Goal: Information Seeking & Learning: Learn about a topic

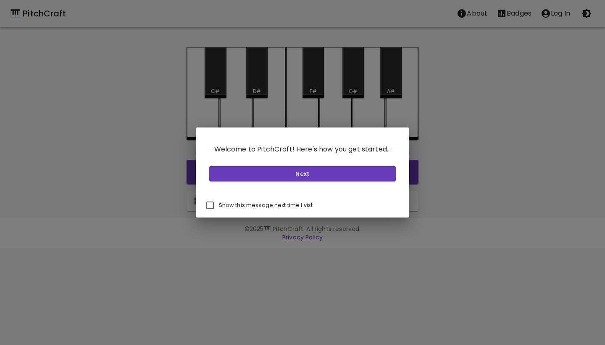
click at [212, 206] on input "Show this message next time I vist" at bounding box center [210, 205] width 18 height 18
click at [216, 204] on input "Show this message next time I vist" at bounding box center [210, 205] width 18 height 18
checkbox input "false"
click at [263, 178] on button "Next" at bounding box center [302, 174] width 187 height 16
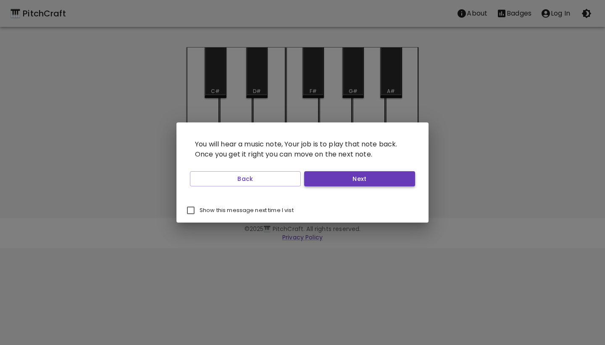
click at [326, 180] on button "Next" at bounding box center [359, 179] width 111 height 16
click at [326, 180] on button "Start Playing" at bounding box center [359, 179] width 111 height 16
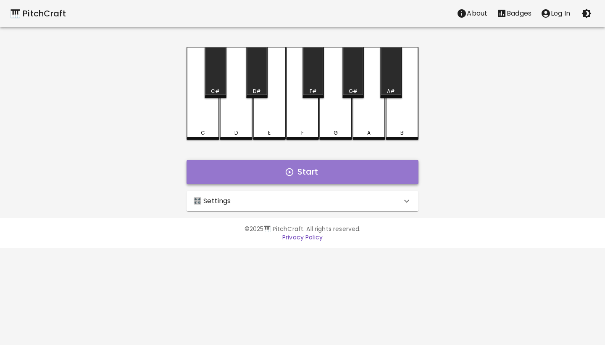
click at [293, 181] on button "Start" at bounding box center [303, 172] width 232 height 24
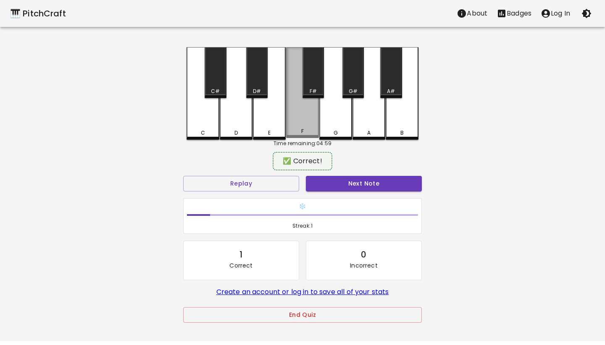
click at [303, 135] on div "F" at bounding box center [302, 92] width 33 height 91
click at [330, 184] on button "Next Note" at bounding box center [364, 184] width 116 height 16
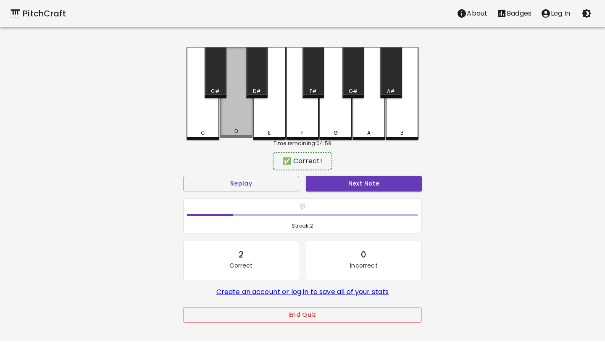
click at [232, 132] on div "D" at bounding box center [236, 131] width 31 height 8
click at [353, 179] on button "Next Note" at bounding box center [364, 184] width 116 height 16
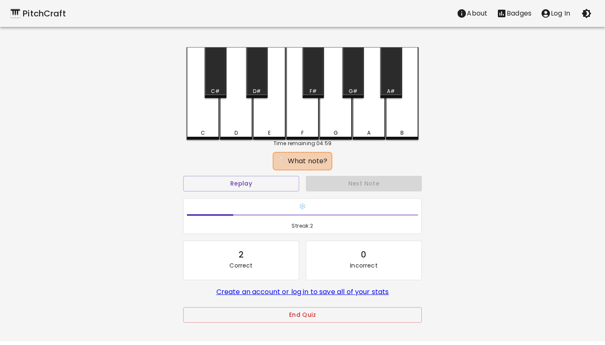
click at [349, 89] on div "G#" at bounding box center [353, 91] width 9 height 8
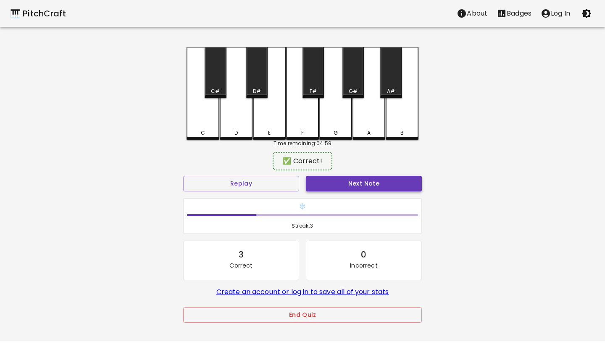
click at [353, 180] on button "Next Note" at bounding box center [364, 184] width 116 height 16
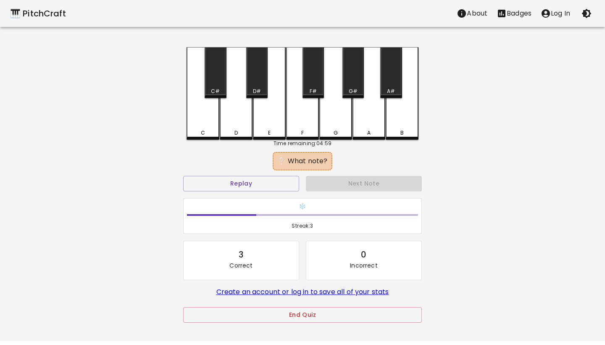
click at [334, 122] on div "G" at bounding box center [335, 93] width 33 height 92
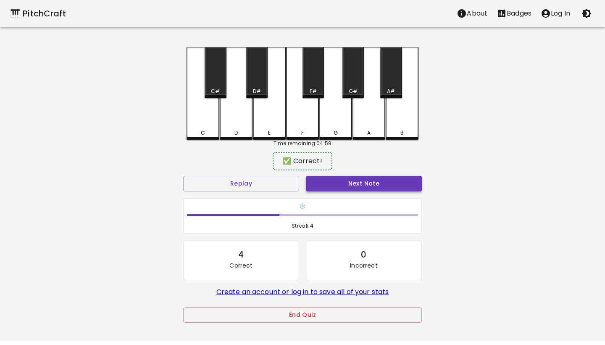
click at [335, 185] on button "Next Note" at bounding box center [364, 184] width 116 height 16
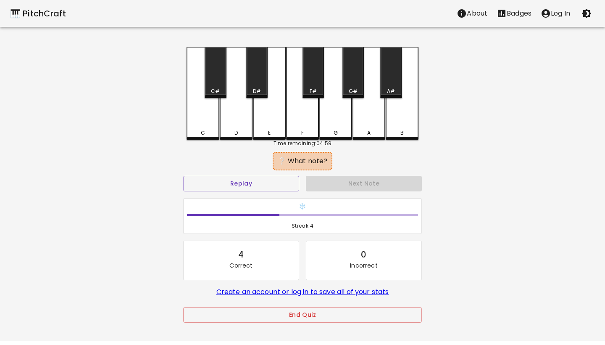
click at [340, 125] on div "G" at bounding box center [335, 93] width 33 height 92
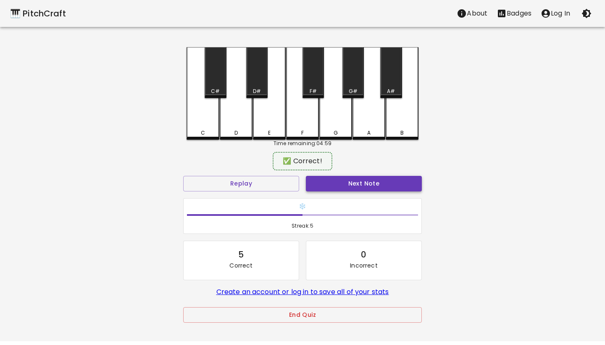
click at [340, 181] on button "Next Note" at bounding box center [364, 184] width 116 height 16
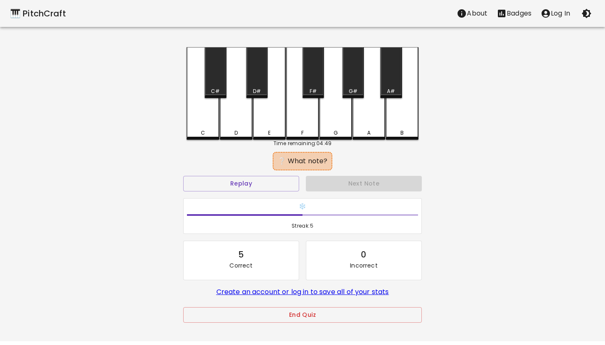
click at [390, 86] on div "A#" at bounding box center [390, 72] width 21 height 51
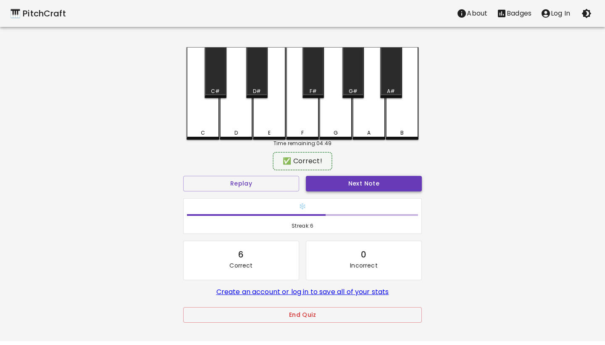
click at [368, 178] on button "Next Note" at bounding box center [364, 184] width 116 height 16
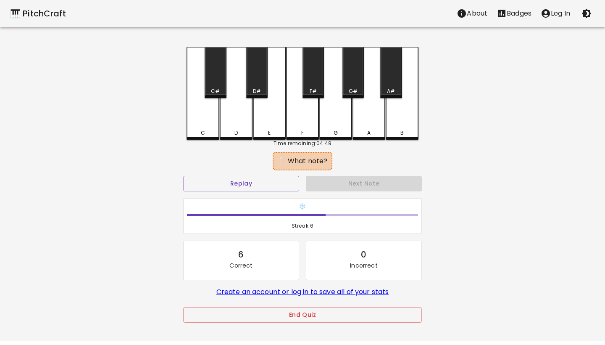
click at [216, 85] on div "C#" at bounding box center [215, 72] width 21 height 51
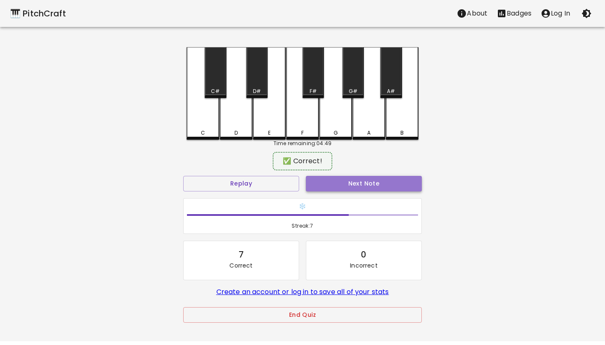
click at [327, 185] on button "Next Note" at bounding box center [364, 184] width 116 height 16
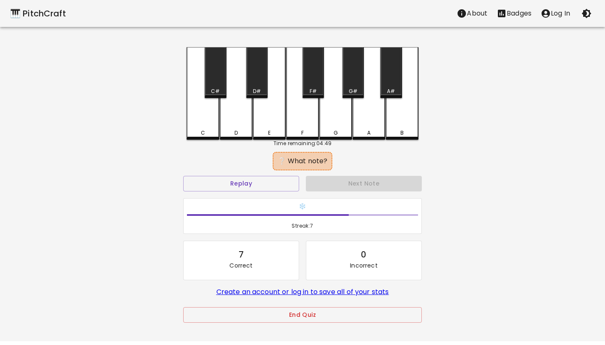
click at [361, 131] on div "A" at bounding box center [368, 133] width 31 height 8
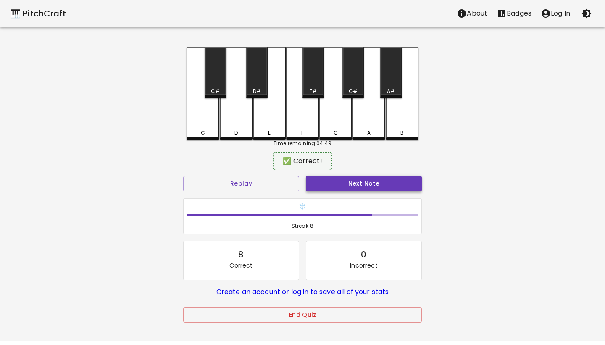
click at [365, 186] on button "Next Note" at bounding box center [364, 184] width 116 height 16
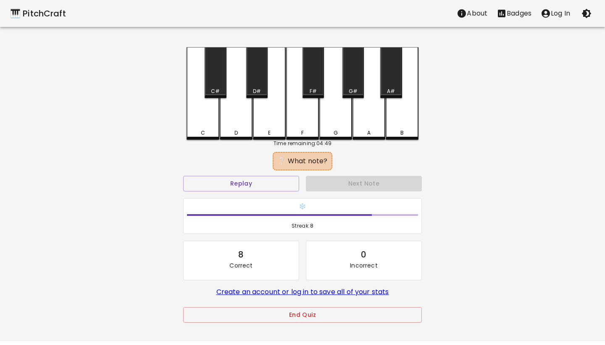
click at [254, 78] on div "D#" at bounding box center [256, 72] width 21 height 51
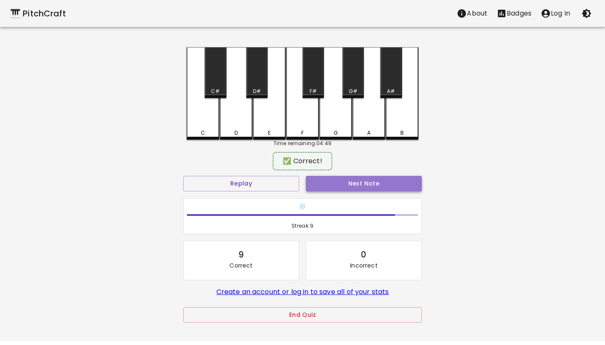
click at [352, 176] on button "Next Note" at bounding box center [364, 184] width 116 height 16
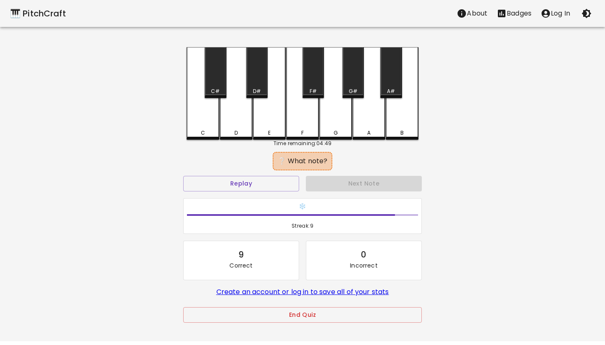
click at [211, 78] on div "C#" at bounding box center [215, 72] width 21 height 51
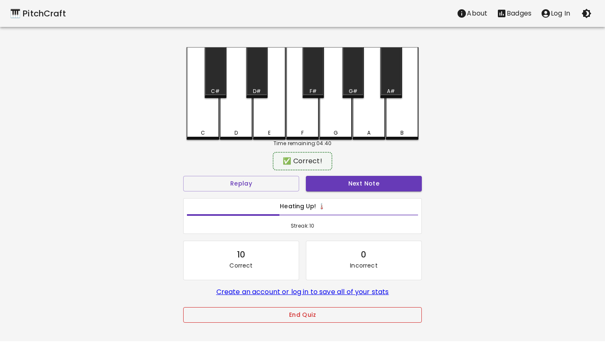
click at [344, 315] on button "End Quiz" at bounding box center [302, 315] width 239 height 16
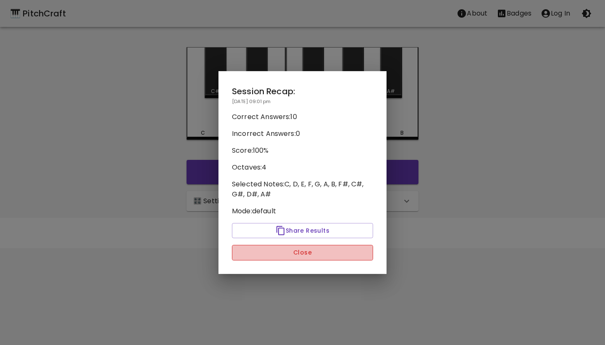
click at [321, 254] on button "Close" at bounding box center [302, 253] width 141 height 16
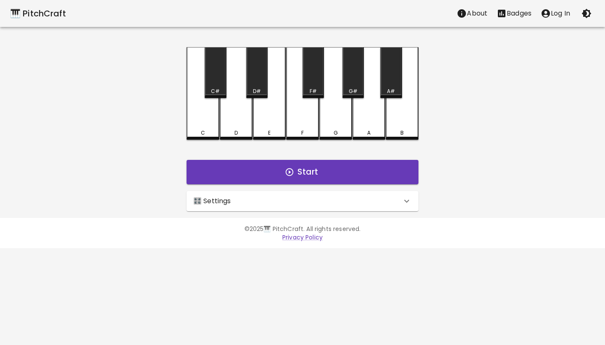
click at [349, 202] on div "🎛️ Settings" at bounding box center [297, 201] width 208 height 10
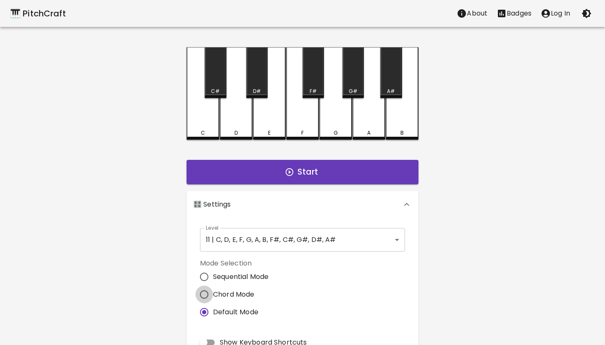
click at [208, 298] on input "Chord Mode" at bounding box center [204, 294] width 18 height 18
radio input "true"
type input "3"
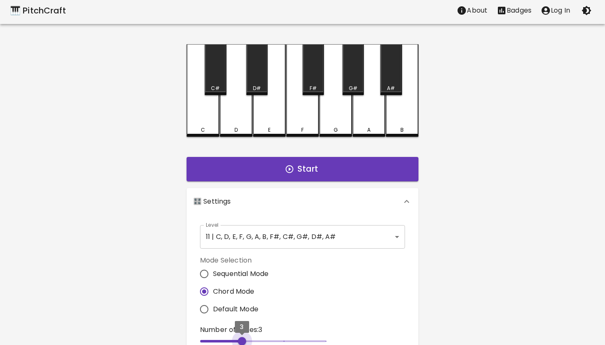
click at [239, 344] on span "3" at bounding box center [263, 341] width 126 height 13
click at [324, 170] on button "Start" at bounding box center [303, 169] width 232 height 24
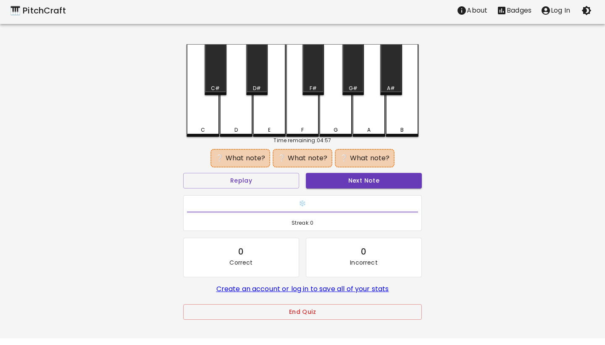
click at [207, 132] on div "C" at bounding box center [203, 90] width 33 height 92
click at [267, 132] on div "E" at bounding box center [269, 130] width 31 height 8
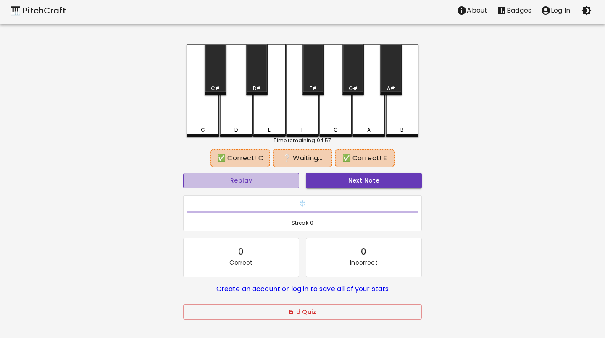
click at [246, 184] on button "Replay" at bounding box center [241, 181] width 116 height 16
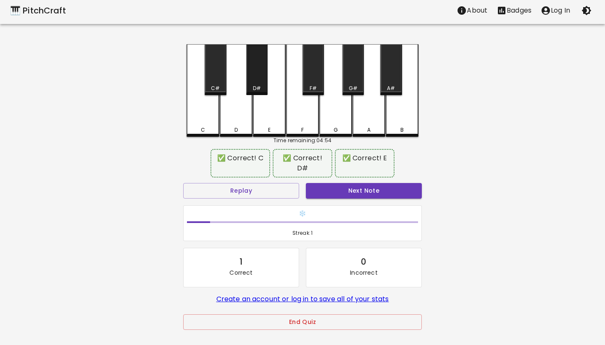
click at [259, 83] on div "D#" at bounding box center [256, 69] width 21 height 51
click at [357, 184] on button "Next Note" at bounding box center [364, 191] width 116 height 16
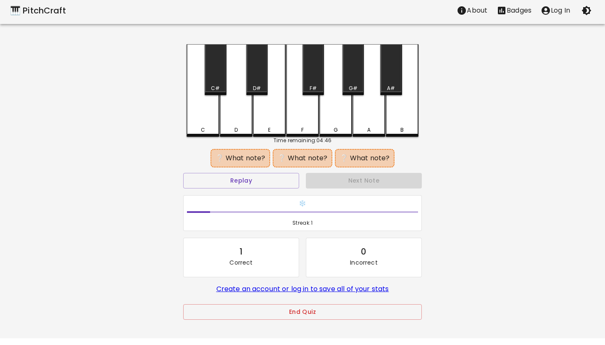
click at [315, 78] on div "F#" at bounding box center [313, 69] width 21 height 51
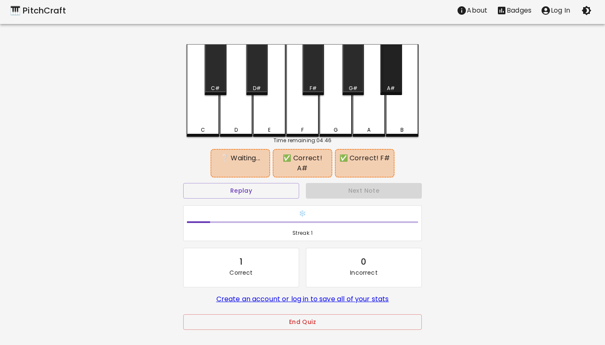
click at [390, 79] on div "A#" at bounding box center [390, 69] width 21 height 51
click at [259, 183] on button "Replay" at bounding box center [241, 191] width 116 height 16
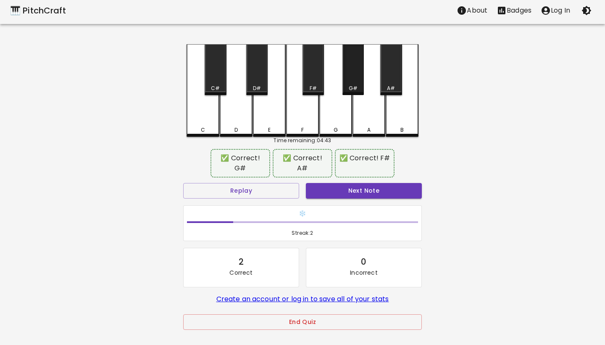
click at [354, 86] on div "G#" at bounding box center [353, 88] width 9 height 8
click at [378, 193] on button "Next Note" at bounding box center [364, 191] width 116 height 16
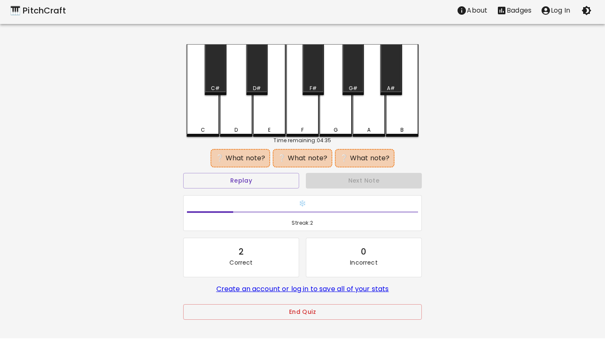
click at [273, 129] on div "E" at bounding box center [269, 130] width 31 height 8
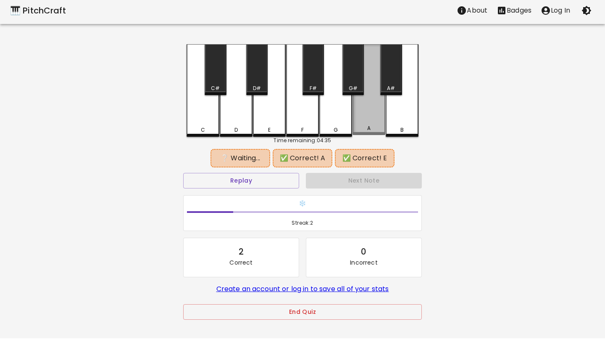
click at [377, 126] on div "A" at bounding box center [369, 89] width 33 height 91
click at [358, 88] on div "G#" at bounding box center [353, 88] width 20 height 8
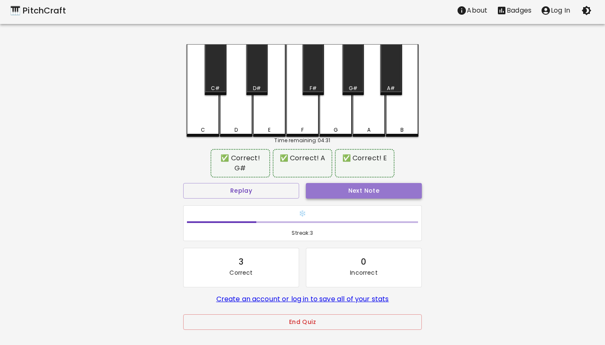
click at [385, 195] on button "Next Note" at bounding box center [364, 191] width 116 height 16
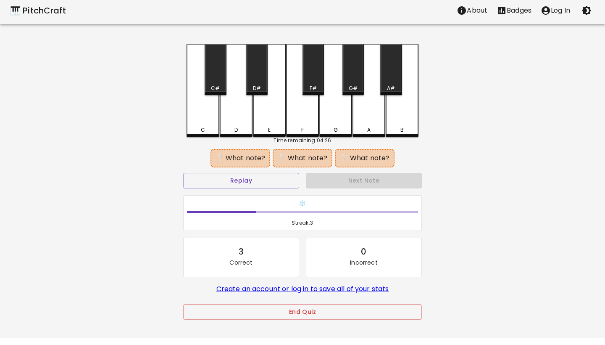
click at [307, 127] on div "F" at bounding box center [302, 130] width 31 height 8
click at [219, 82] on div "C#" at bounding box center [215, 69] width 21 height 51
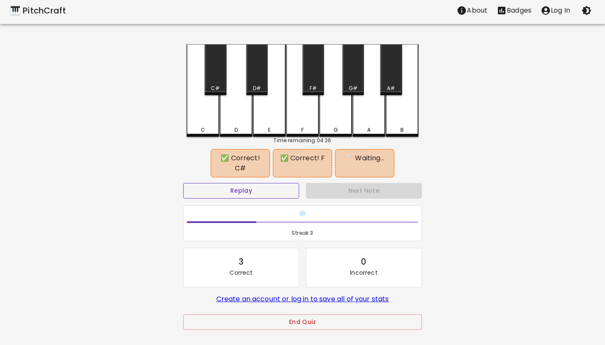
click at [232, 195] on button "Replay" at bounding box center [241, 191] width 116 height 16
click at [271, 123] on div "E" at bounding box center [269, 90] width 33 height 92
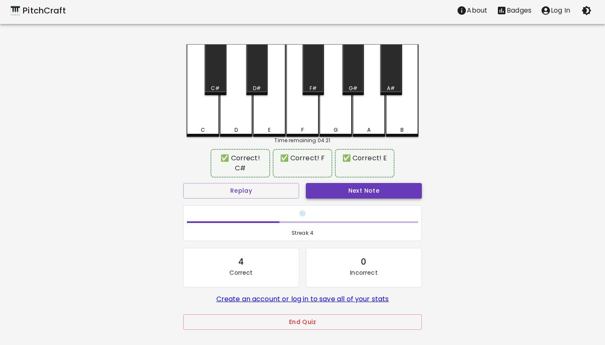
click at [369, 194] on button "Next Note" at bounding box center [364, 191] width 116 height 16
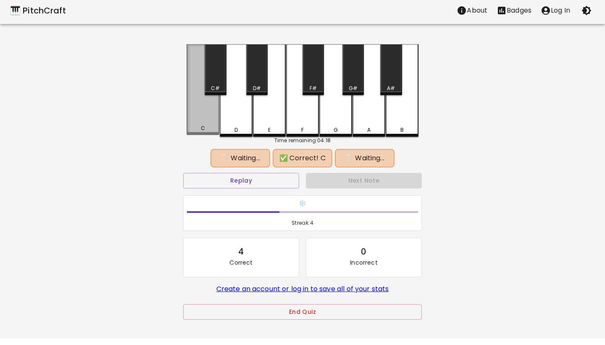
click at [207, 133] on div "C" at bounding box center [203, 89] width 33 height 91
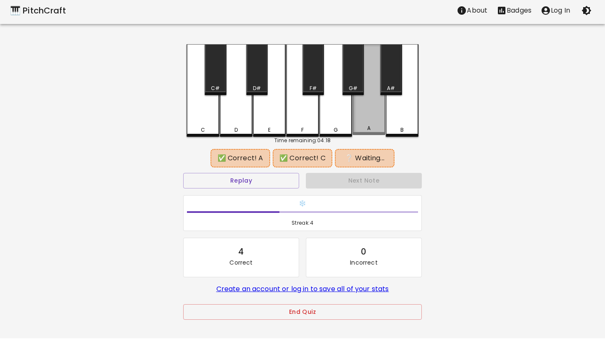
click at [365, 127] on div "A" at bounding box center [368, 128] width 31 height 8
click at [390, 82] on div "A#" at bounding box center [390, 69] width 21 height 51
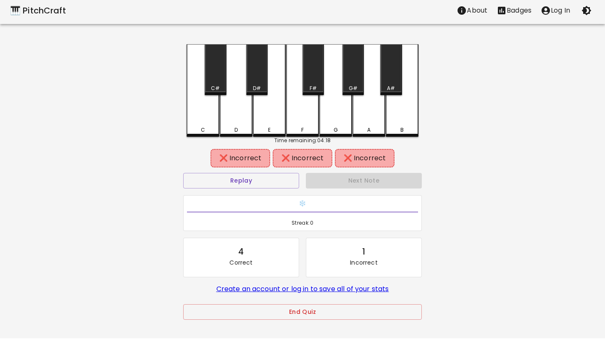
click at [205, 128] on div "C" at bounding box center [202, 130] width 31 height 8
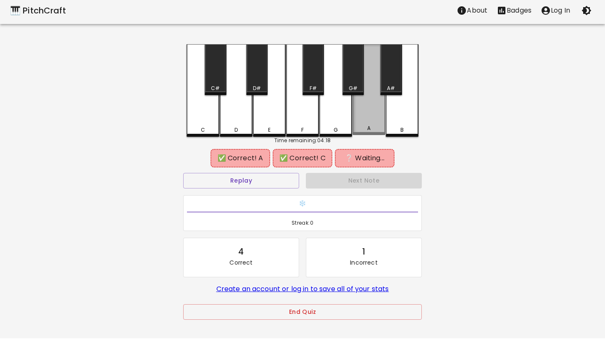
click at [368, 128] on div "A" at bounding box center [368, 128] width 3 height 8
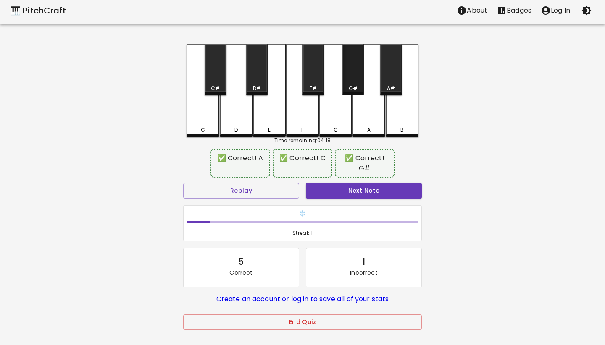
click at [359, 84] on div "G#" at bounding box center [353, 88] width 20 height 8
click at [272, 191] on button "Replay" at bounding box center [241, 191] width 116 height 16
click at [311, 319] on button "End Quiz" at bounding box center [302, 322] width 239 height 16
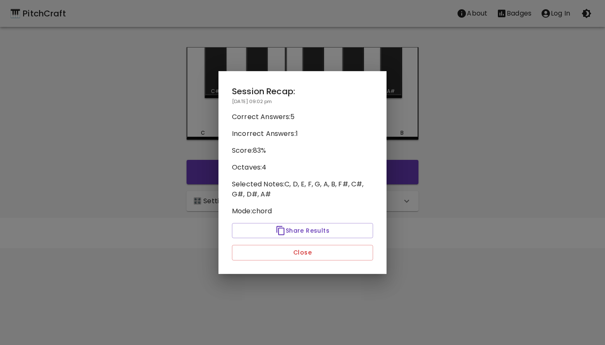
scroll to position [0, 0]
click at [322, 251] on button "Close" at bounding box center [302, 253] width 141 height 16
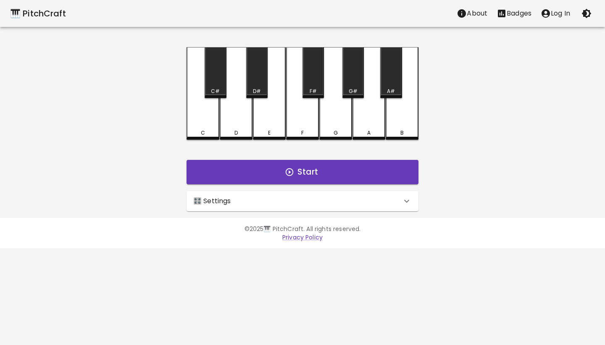
click at [372, 206] on div "🎛️ Settings" at bounding box center [303, 201] width 232 height 20
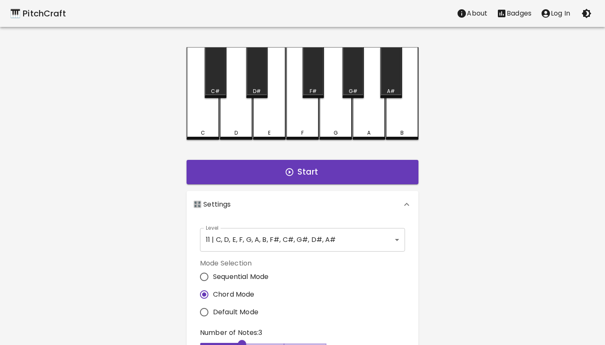
type input "2"
click at [205, 343] on span "3" at bounding box center [263, 343] width 126 height 13
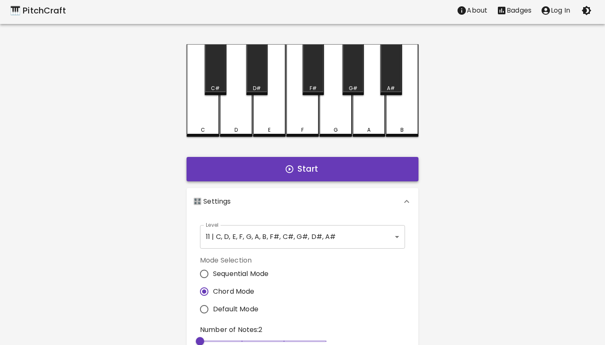
click at [311, 174] on button "Start" at bounding box center [303, 169] width 232 height 24
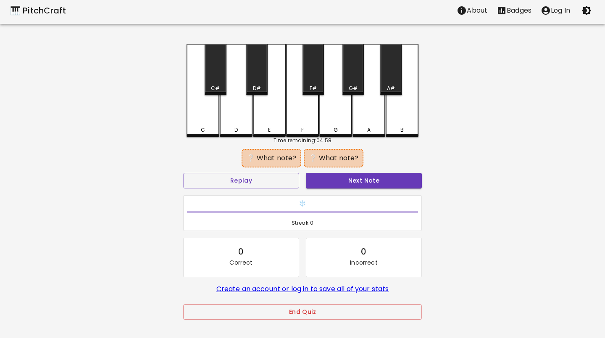
click at [305, 133] on div "F" at bounding box center [302, 90] width 33 height 92
click at [372, 119] on div "A" at bounding box center [369, 90] width 33 height 92
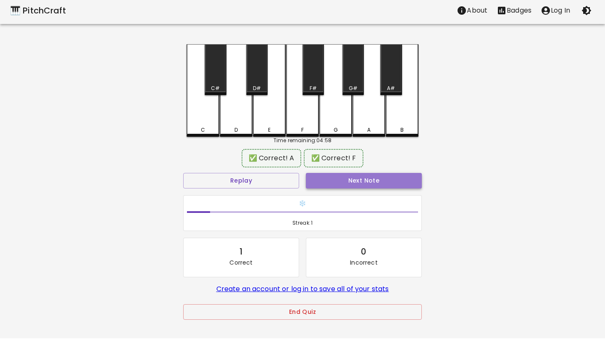
click at [359, 183] on button "Next Note" at bounding box center [364, 181] width 116 height 16
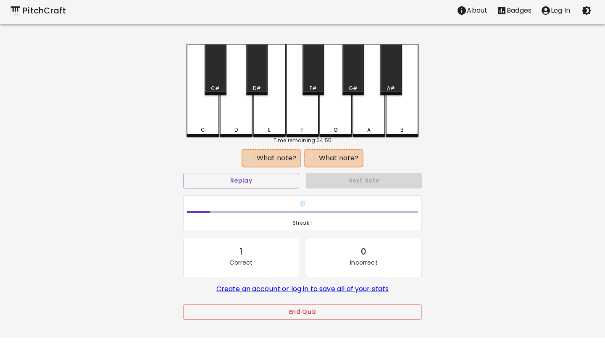
click at [355, 80] on div "G#" at bounding box center [352, 69] width 21 height 51
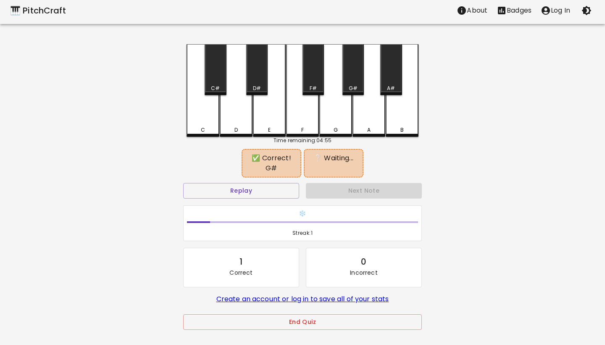
click at [364, 122] on div "A" at bounding box center [369, 90] width 33 height 92
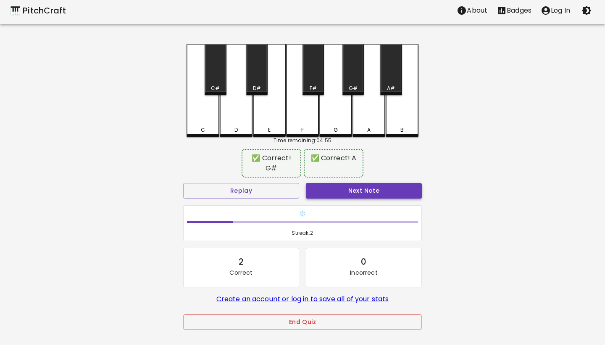
click at [364, 191] on button "Next Note" at bounding box center [364, 191] width 116 height 16
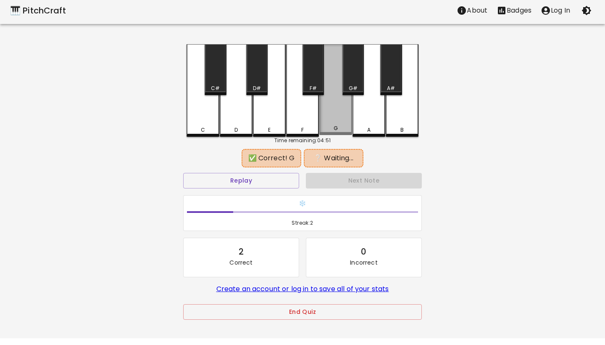
click at [332, 124] on div "G" at bounding box center [335, 89] width 33 height 91
click at [364, 124] on div "A" at bounding box center [369, 90] width 33 height 92
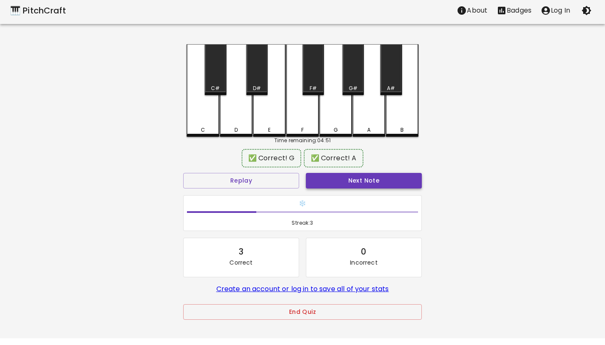
click at [357, 182] on button "Next Note" at bounding box center [364, 181] width 116 height 16
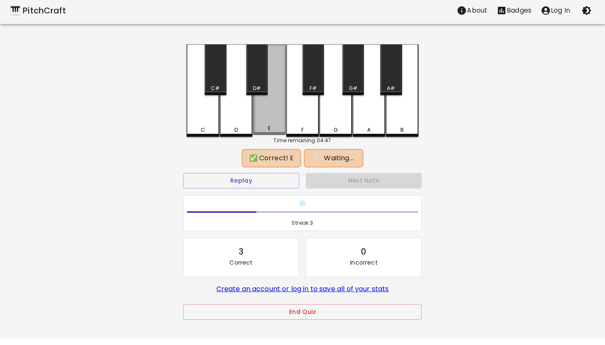
click at [271, 129] on div "E" at bounding box center [269, 128] width 31 height 8
click at [387, 83] on div "A#" at bounding box center [390, 69] width 21 height 51
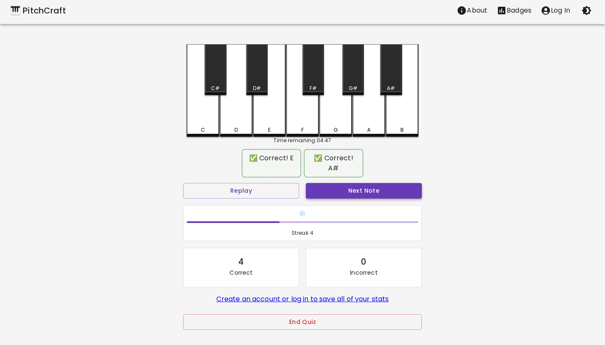
click at [364, 183] on button "Next Note" at bounding box center [364, 191] width 116 height 16
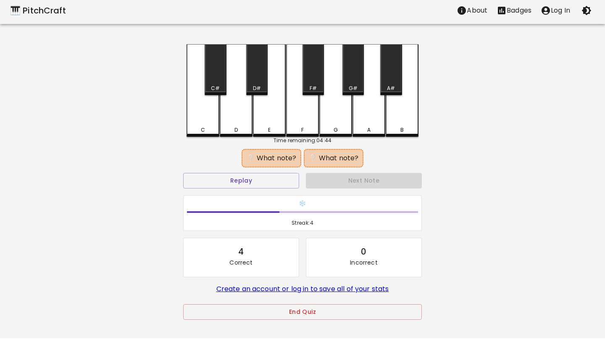
click at [208, 129] on div "C" at bounding box center [202, 130] width 31 height 8
click at [309, 129] on div "F" at bounding box center [302, 130] width 31 height 8
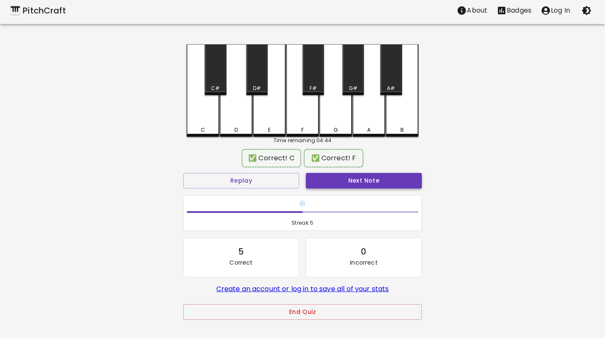
click at [352, 181] on button "Next Note" at bounding box center [364, 181] width 116 height 16
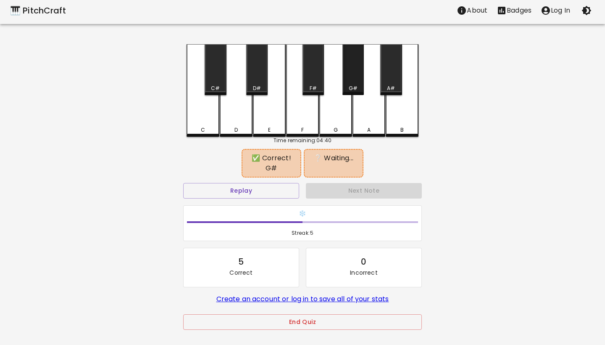
click at [358, 72] on div "G#" at bounding box center [352, 69] width 21 height 51
click at [366, 127] on div "A" at bounding box center [368, 130] width 31 height 8
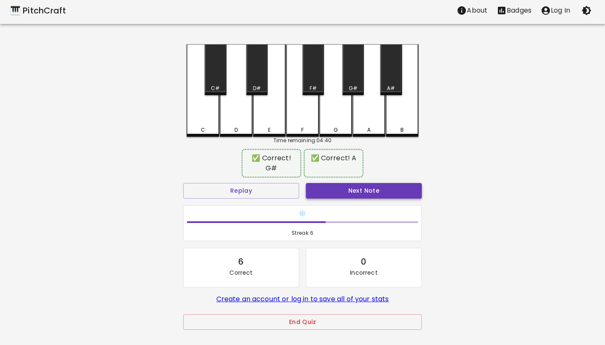
click at [371, 191] on button "Next Note" at bounding box center [364, 191] width 116 height 16
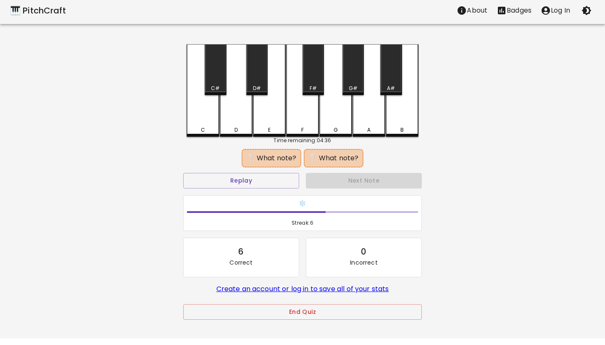
click at [215, 78] on div "C#" at bounding box center [215, 69] width 21 height 51
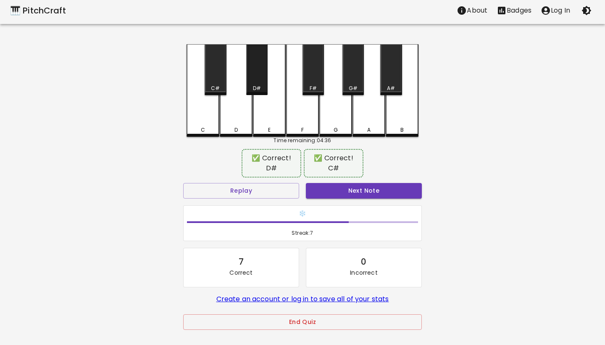
click at [256, 78] on div "D#" at bounding box center [256, 69] width 21 height 51
click at [345, 188] on button "Next Note" at bounding box center [364, 191] width 116 height 16
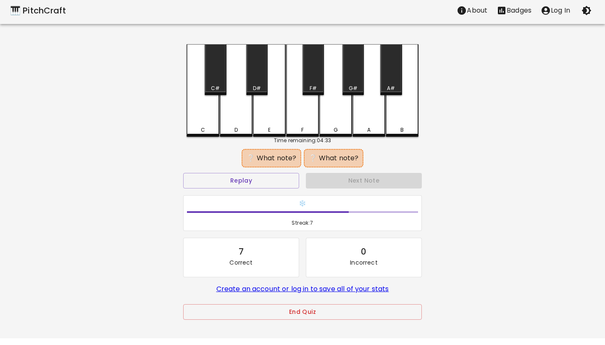
click at [203, 129] on div "C" at bounding box center [203, 130] width 4 height 8
click at [238, 129] on div "D" at bounding box center [235, 130] width 3 height 8
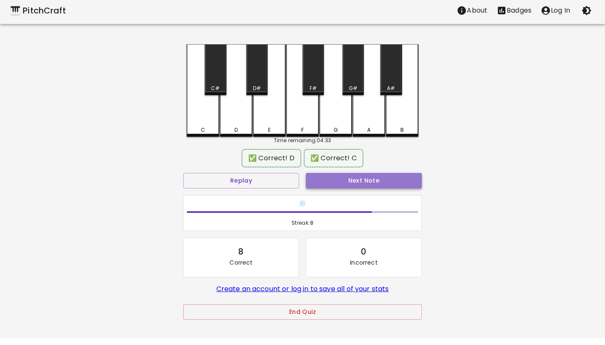
click at [356, 184] on button "Next Note" at bounding box center [364, 181] width 116 height 16
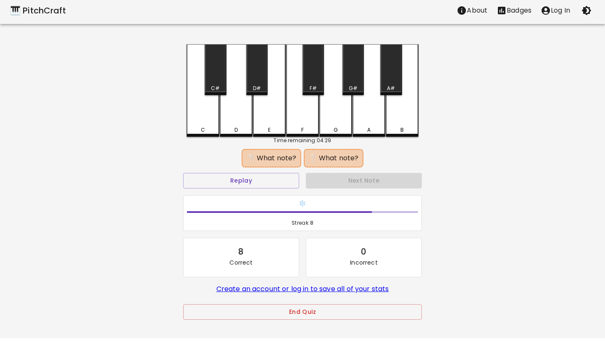
click at [310, 122] on div "F" at bounding box center [302, 90] width 33 height 92
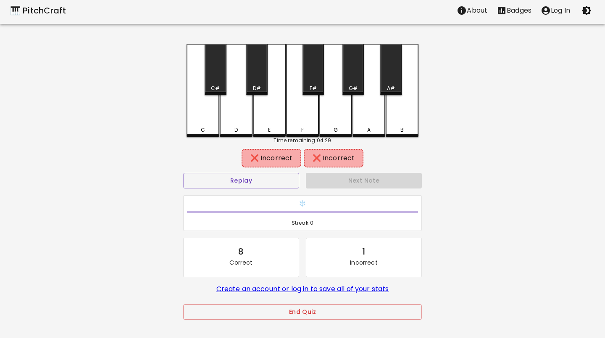
click at [335, 122] on div "G" at bounding box center [335, 90] width 33 height 92
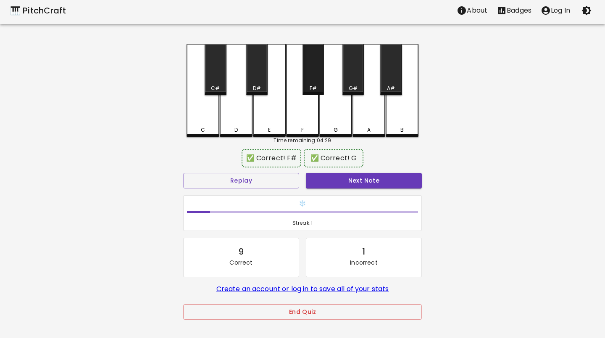
click at [313, 75] on div "F#" at bounding box center [313, 69] width 21 height 51
click at [264, 168] on div "✅ Correct! F# ✅ Correct! G" at bounding box center [302, 158] width 239 height 21
click at [264, 177] on button "Replay" at bounding box center [241, 181] width 116 height 16
click at [355, 184] on button "Next Note" at bounding box center [364, 181] width 116 height 16
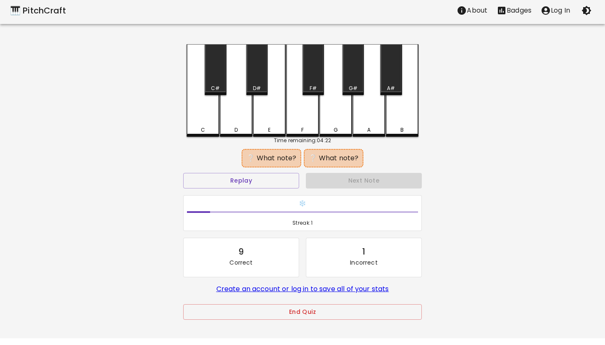
click at [241, 123] on div "D" at bounding box center [236, 90] width 33 height 92
click at [356, 84] on div "G#" at bounding box center [352, 69] width 21 height 51
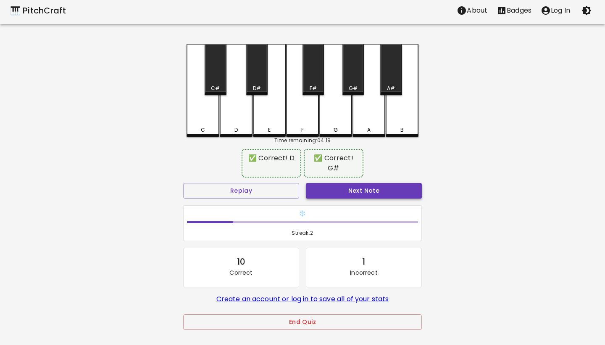
click at [385, 192] on button "Next Note" at bounding box center [364, 191] width 116 height 16
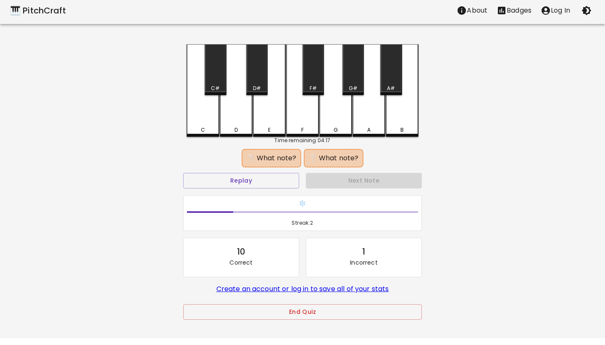
click at [216, 86] on div "C#" at bounding box center [215, 88] width 9 height 8
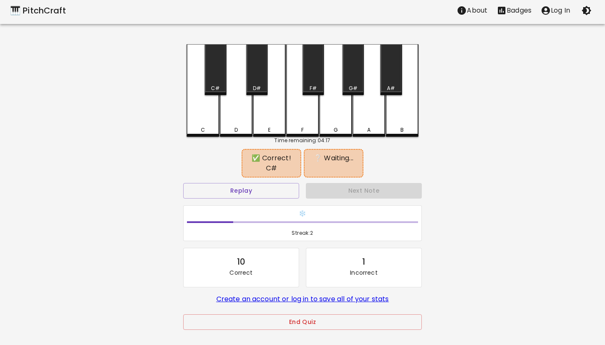
click at [392, 85] on div "A#" at bounding box center [391, 88] width 8 height 8
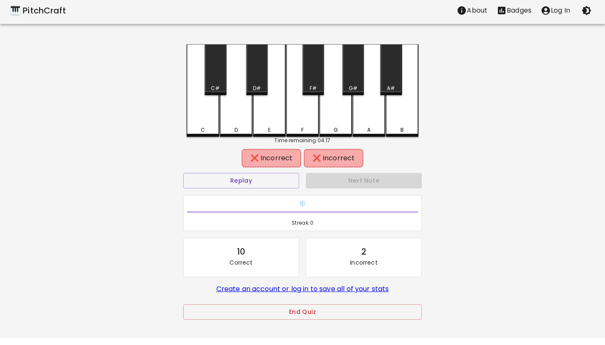
click at [376, 123] on div "A" at bounding box center [369, 90] width 33 height 92
click at [219, 73] on div "C#" at bounding box center [215, 69] width 21 height 51
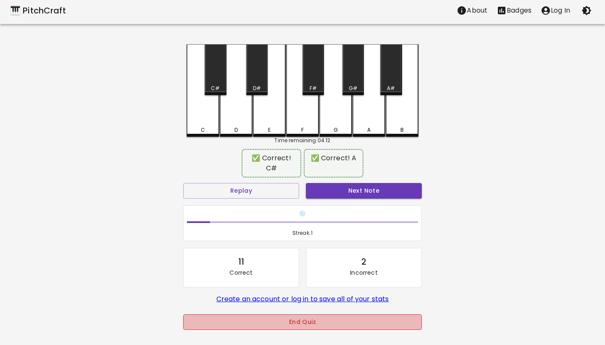
click at [326, 322] on button "End Quiz" at bounding box center [302, 322] width 239 height 16
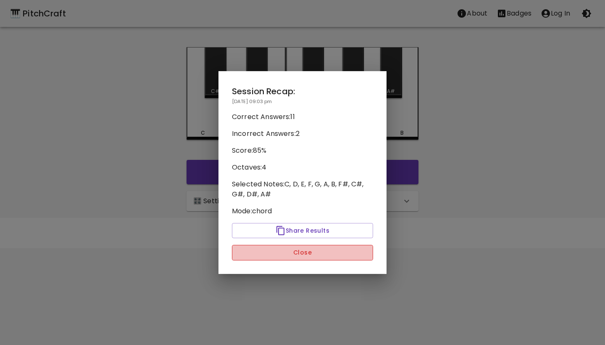
click at [316, 254] on button "Close" at bounding box center [302, 253] width 141 height 16
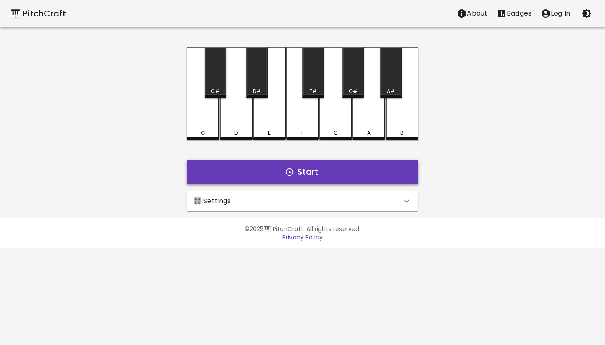
click at [335, 172] on button "Start" at bounding box center [303, 172] width 232 height 24
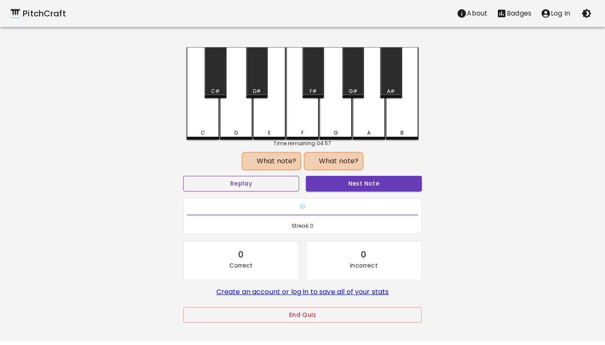
click at [245, 190] on button "Replay" at bounding box center [241, 184] width 116 height 16
click at [204, 133] on div "C" at bounding box center [203, 133] width 4 height 8
click at [236, 133] on div "D" at bounding box center [235, 133] width 3 height 8
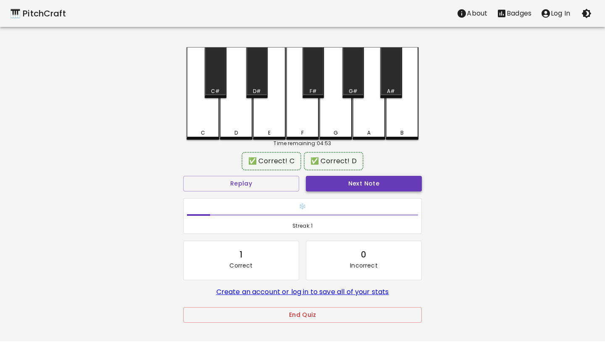
click at [376, 190] on button "Next Note" at bounding box center [364, 184] width 116 height 16
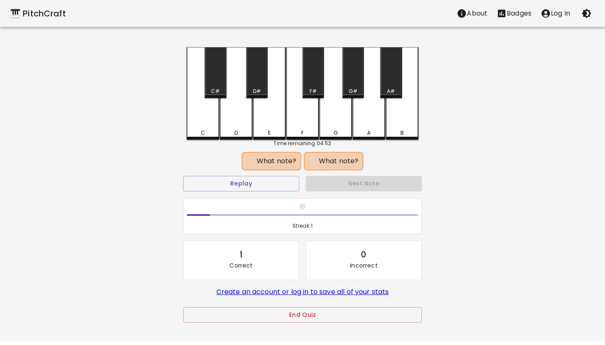
click at [215, 86] on div "C#" at bounding box center [215, 72] width 21 height 51
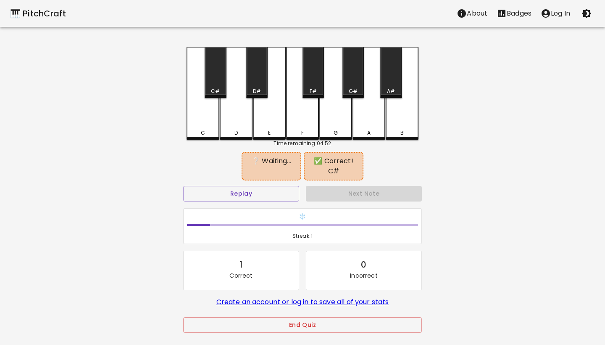
click at [337, 112] on div "G" at bounding box center [335, 93] width 33 height 92
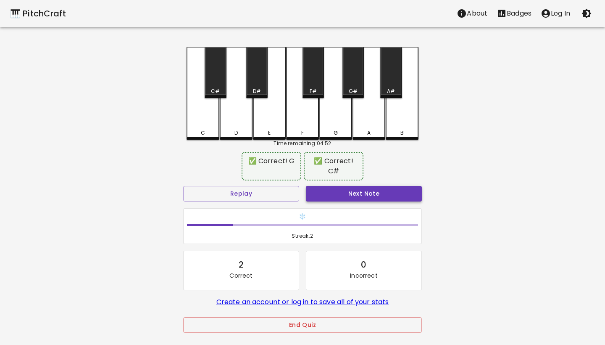
click at [353, 198] on button "Next Note" at bounding box center [364, 194] width 116 height 16
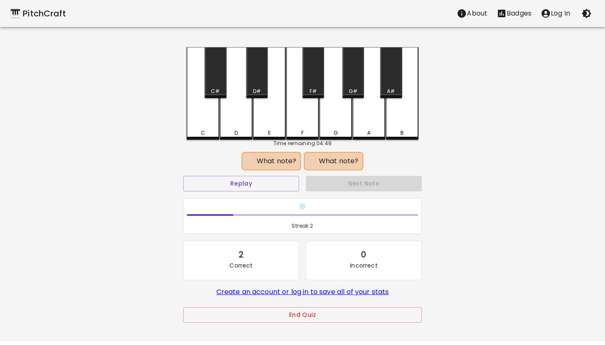
click at [204, 126] on div "C" at bounding box center [203, 93] width 33 height 92
click at [233, 126] on div "D" at bounding box center [236, 93] width 33 height 92
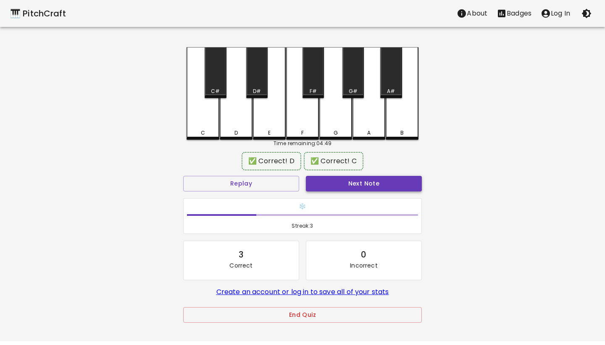
click at [364, 185] on button "Next Note" at bounding box center [364, 184] width 116 height 16
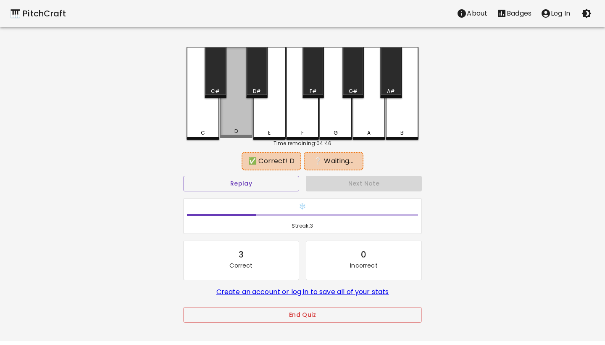
click at [238, 128] on div "D" at bounding box center [236, 92] width 33 height 91
click at [298, 128] on div "F" at bounding box center [302, 93] width 33 height 92
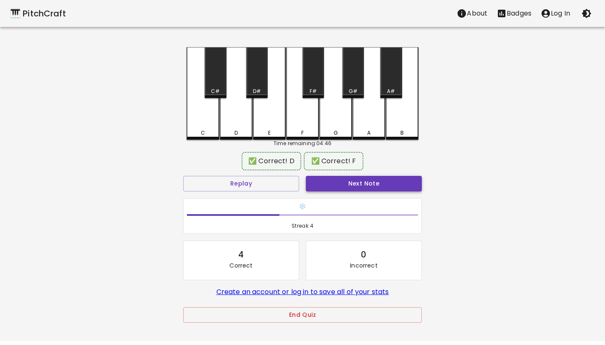
click at [376, 182] on button "Next Note" at bounding box center [364, 184] width 116 height 16
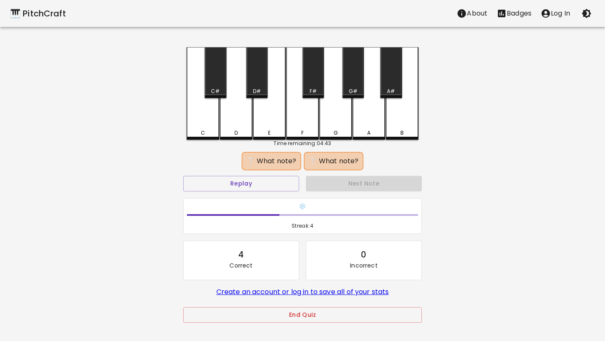
click at [306, 129] on div "F" at bounding box center [302, 133] width 31 height 8
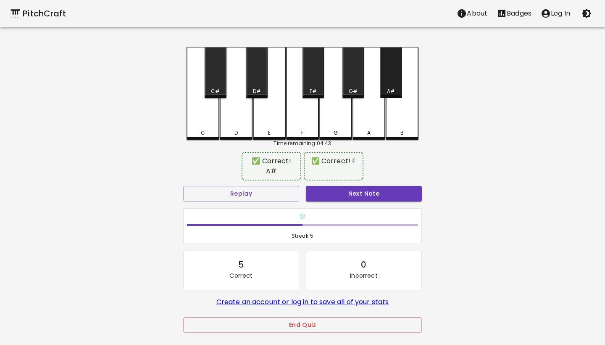
click at [389, 89] on div "A#" at bounding box center [391, 91] width 8 height 8
click at [366, 187] on button "Next Note" at bounding box center [364, 194] width 116 height 16
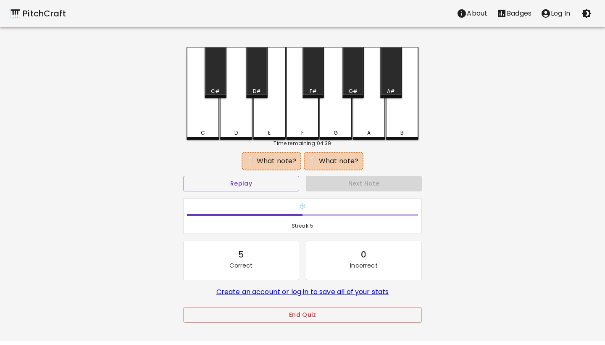
click at [270, 128] on div "E" at bounding box center [269, 93] width 33 height 92
click at [355, 86] on div "G#" at bounding box center [352, 72] width 21 height 51
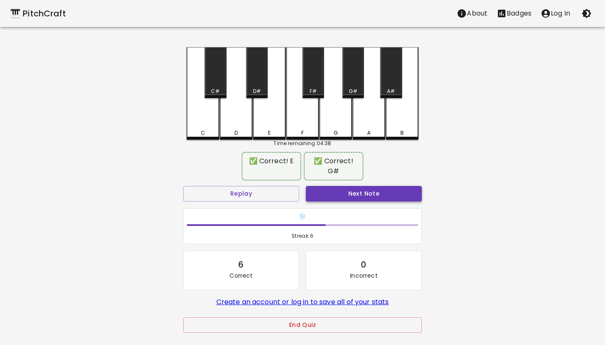
click at [359, 196] on button "Next Note" at bounding box center [364, 194] width 116 height 16
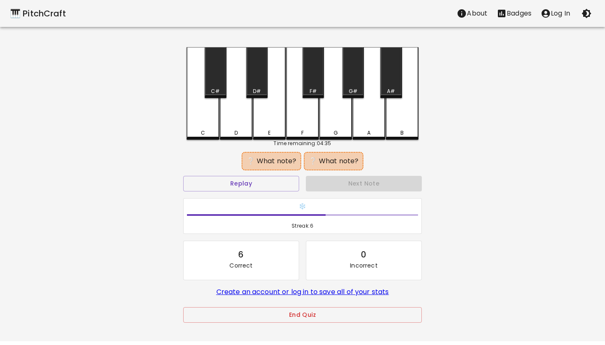
click at [202, 134] on div "C" at bounding box center [203, 133] width 4 height 8
click at [236, 134] on div "D" at bounding box center [235, 133] width 3 height 8
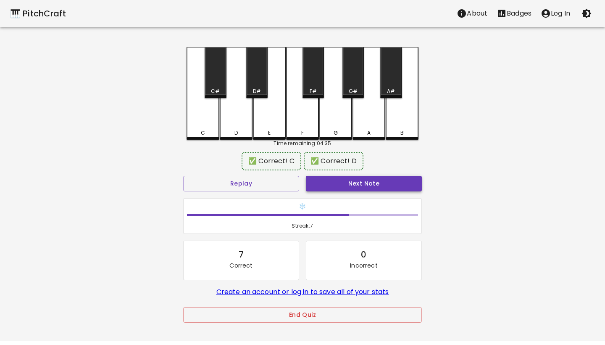
click at [346, 182] on button "Next Note" at bounding box center [364, 184] width 116 height 16
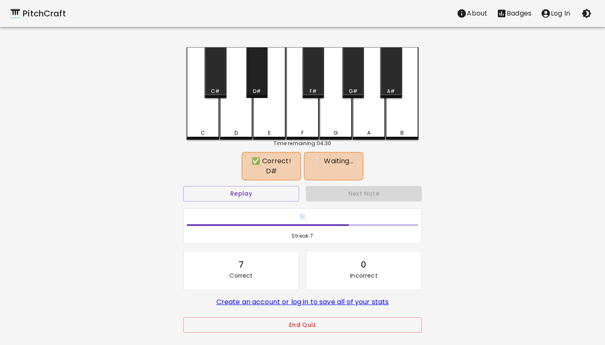
click at [254, 85] on div "D#" at bounding box center [256, 72] width 21 height 51
click at [307, 120] on div "F" at bounding box center [302, 93] width 33 height 92
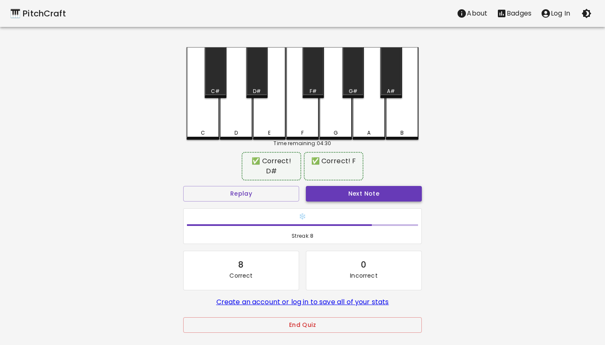
click at [367, 186] on button "Next Note" at bounding box center [364, 194] width 116 height 16
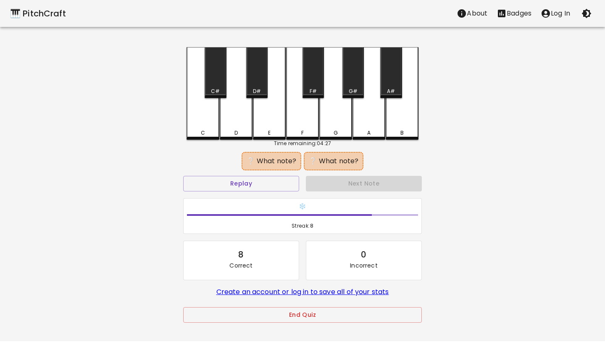
click at [196, 132] on div "C" at bounding box center [202, 133] width 31 height 8
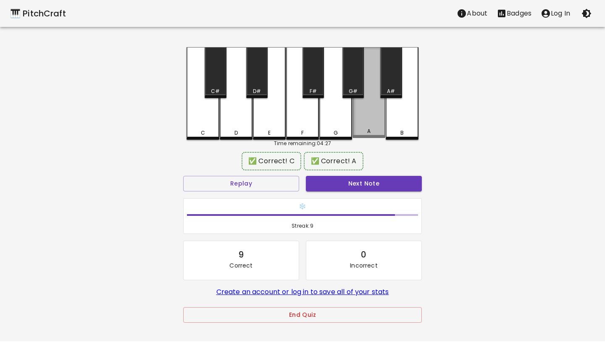
click at [362, 126] on div "A" at bounding box center [369, 92] width 33 height 91
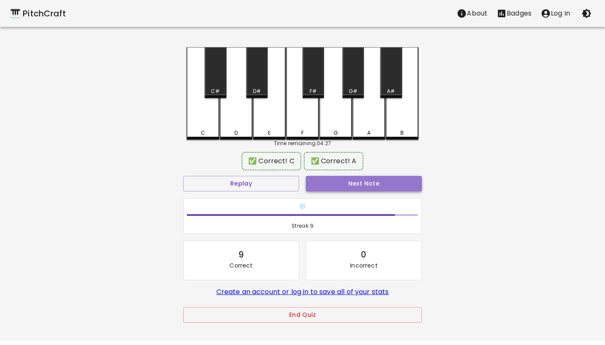
click at [363, 181] on button "Next Note" at bounding box center [364, 184] width 116 height 16
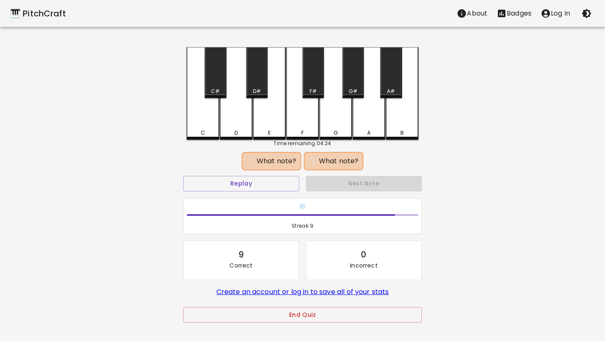
click at [267, 132] on div "E" at bounding box center [269, 133] width 31 height 8
click at [387, 83] on div "A#" at bounding box center [390, 72] width 21 height 51
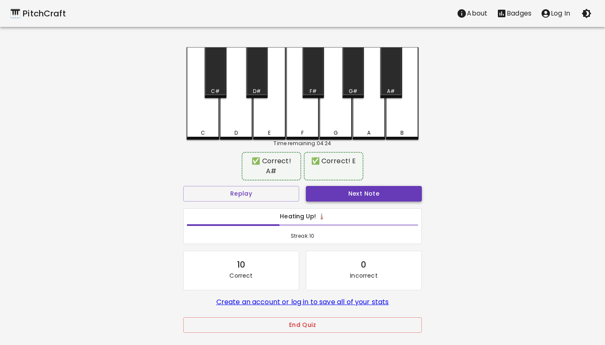
click at [384, 186] on button "Next Note" at bounding box center [364, 194] width 116 height 16
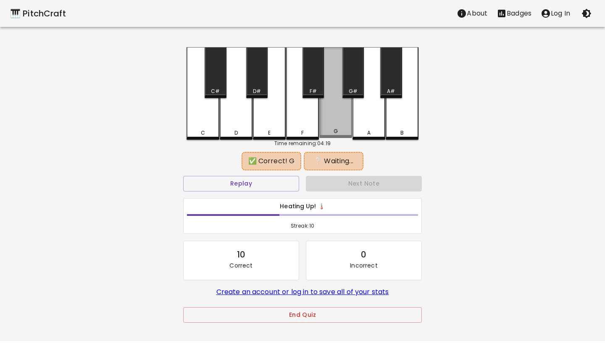
click at [341, 126] on div "G" at bounding box center [335, 92] width 33 height 91
click at [387, 91] on div "A#" at bounding box center [391, 91] width 20 height 8
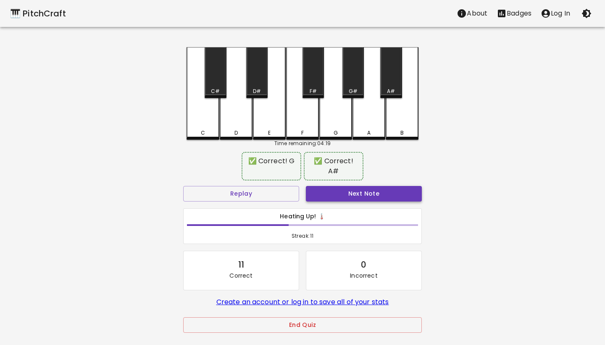
click at [373, 186] on button "Next Note" at bounding box center [364, 194] width 116 height 16
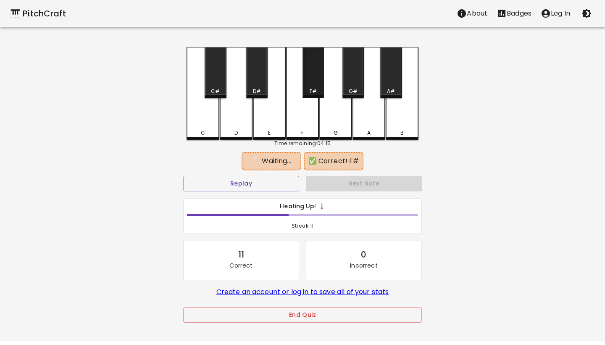
click at [309, 89] on div "F#" at bounding box center [313, 91] width 20 height 8
click at [393, 131] on div "B" at bounding box center [402, 133] width 31 height 8
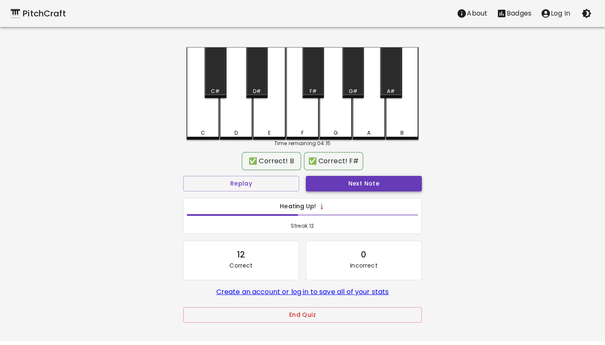
click at [379, 182] on button "Next Note" at bounding box center [364, 184] width 116 height 16
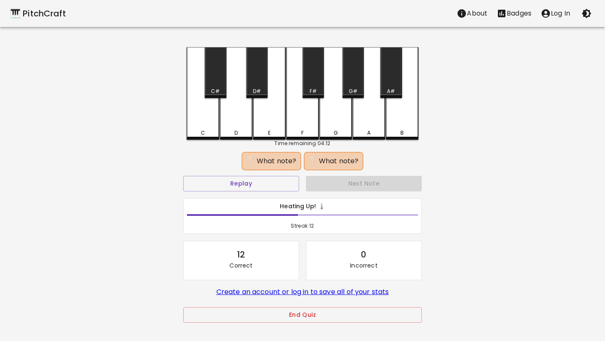
click at [237, 131] on div "D" at bounding box center [235, 133] width 3 height 8
click at [281, 131] on div "E" at bounding box center [269, 133] width 31 height 8
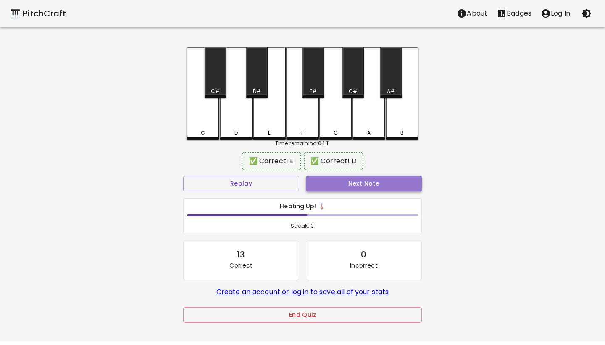
click at [345, 184] on button "Next Note" at bounding box center [364, 184] width 116 height 16
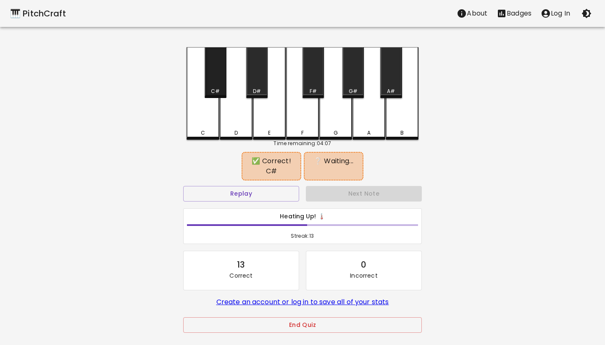
click at [217, 79] on div "C#" at bounding box center [215, 72] width 21 height 51
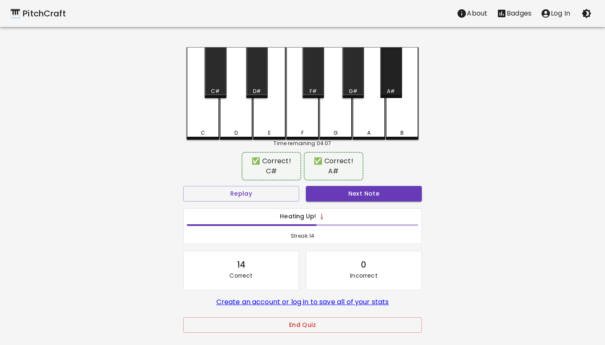
click at [394, 81] on div "A#" at bounding box center [390, 72] width 21 height 51
click at [363, 190] on button "Next Note" at bounding box center [364, 194] width 116 height 16
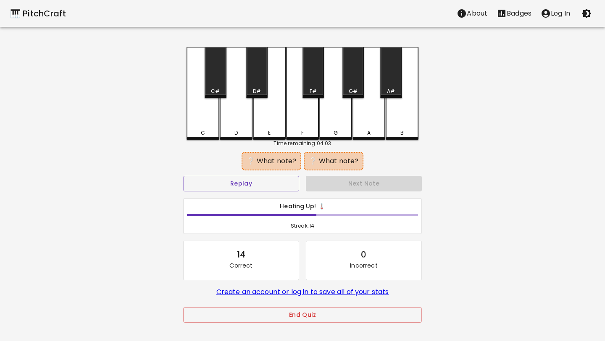
click at [276, 132] on div "E" at bounding box center [269, 133] width 31 height 8
click at [297, 132] on div "F" at bounding box center [302, 133] width 31 height 8
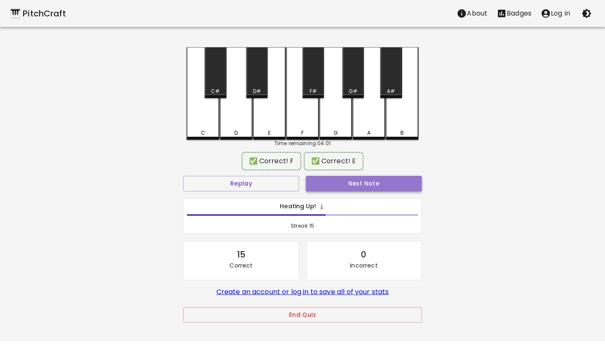
click at [339, 187] on button "Next Note" at bounding box center [364, 184] width 116 height 16
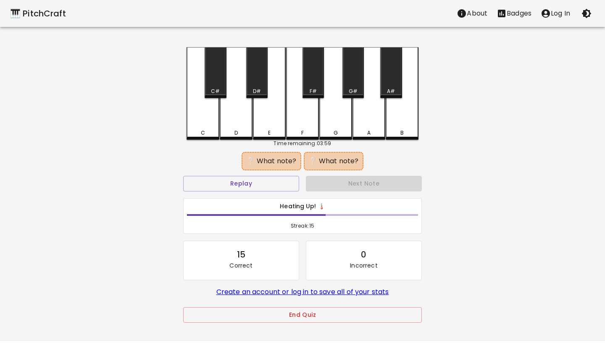
click at [303, 128] on div "F" at bounding box center [302, 93] width 33 height 92
click at [363, 128] on div "A" at bounding box center [369, 93] width 33 height 92
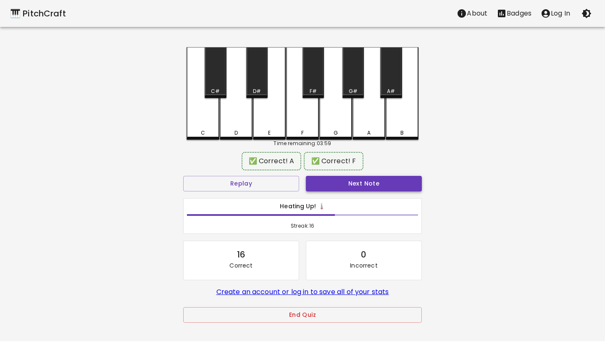
click at [357, 190] on button "Next Note" at bounding box center [364, 184] width 116 height 16
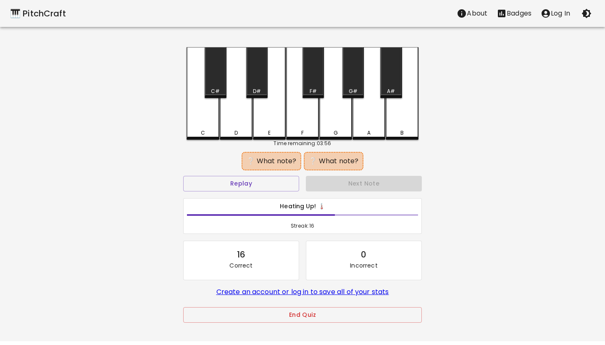
click at [274, 136] on div "E" at bounding box center [269, 93] width 33 height 92
click at [406, 136] on div "B" at bounding box center [402, 93] width 33 height 92
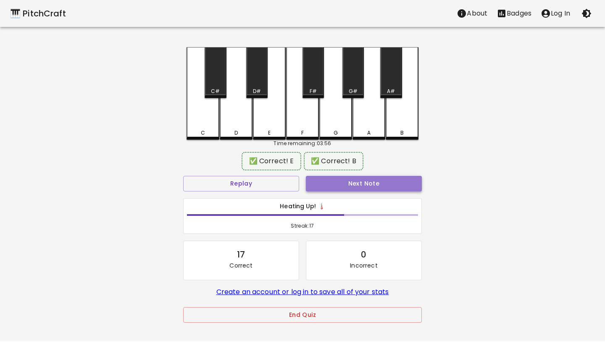
click at [382, 189] on button "Next Note" at bounding box center [364, 184] width 116 height 16
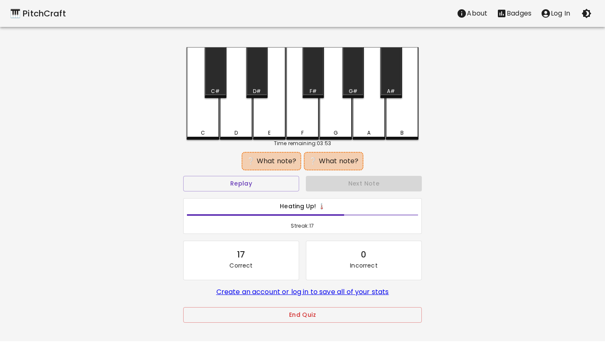
click at [301, 132] on div "F" at bounding box center [302, 133] width 3 height 8
click at [370, 131] on div "A" at bounding box center [368, 133] width 3 height 8
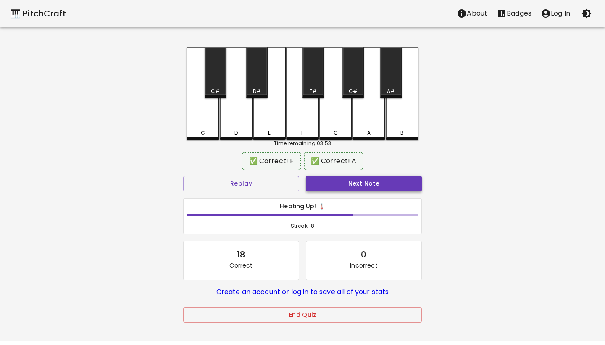
click at [376, 183] on button "Next Note" at bounding box center [364, 184] width 116 height 16
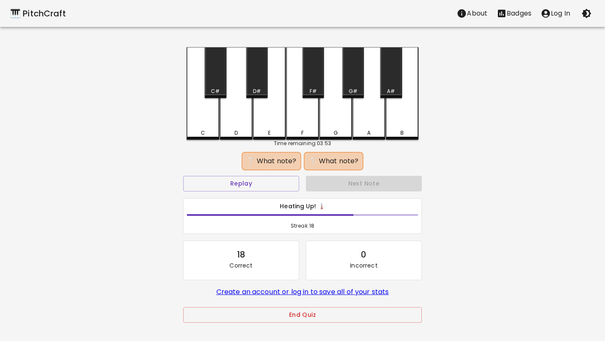
click at [304, 131] on div "F" at bounding box center [302, 133] width 31 height 8
click at [373, 131] on div "A" at bounding box center [368, 133] width 31 height 8
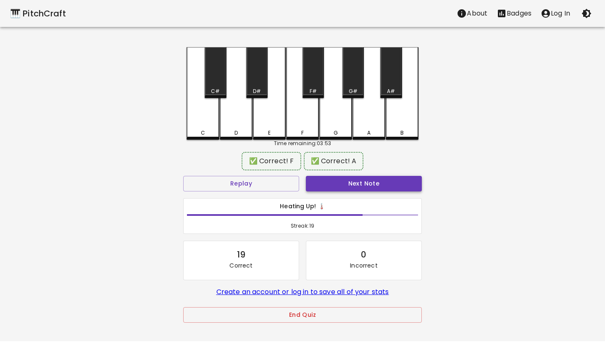
click at [366, 183] on button "Next Note" at bounding box center [364, 184] width 116 height 16
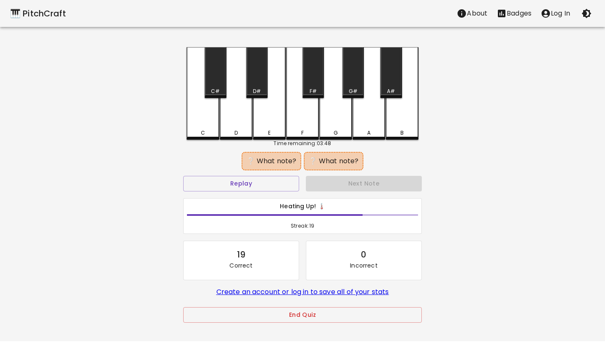
click at [213, 84] on div "C#" at bounding box center [215, 72] width 21 height 51
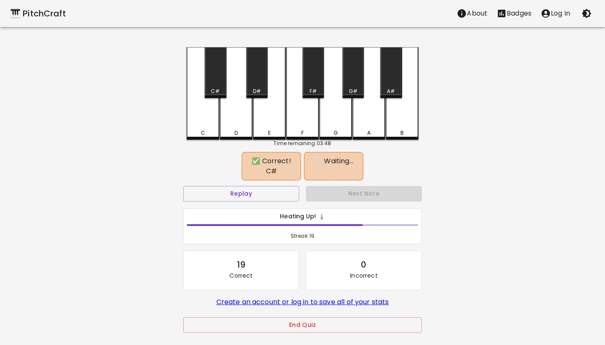
click at [350, 84] on div "G#" at bounding box center [352, 72] width 21 height 51
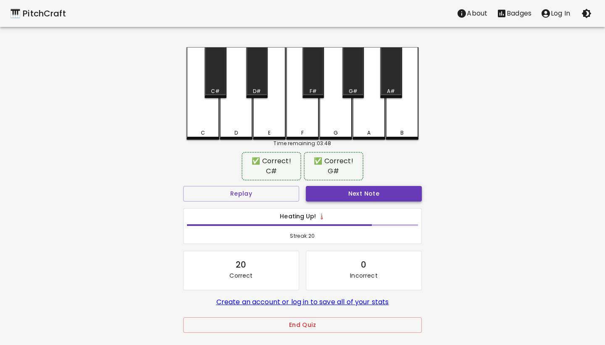
click at [361, 192] on button "Next Note" at bounding box center [364, 194] width 116 height 16
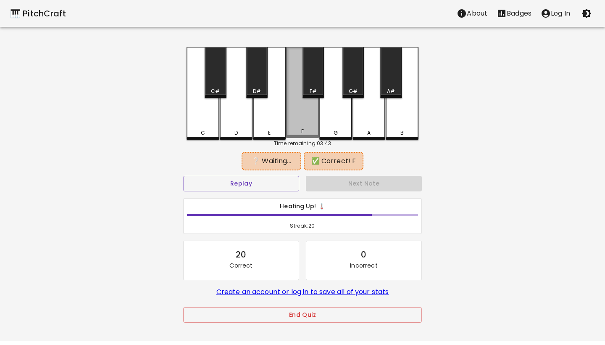
click at [299, 131] on div "F" at bounding box center [302, 131] width 31 height 8
drag, startPoint x: 354, startPoint y: 82, endPoint x: 358, endPoint y: 96, distance: 14.8
click at [354, 81] on div "G#" at bounding box center [352, 72] width 21 height 51
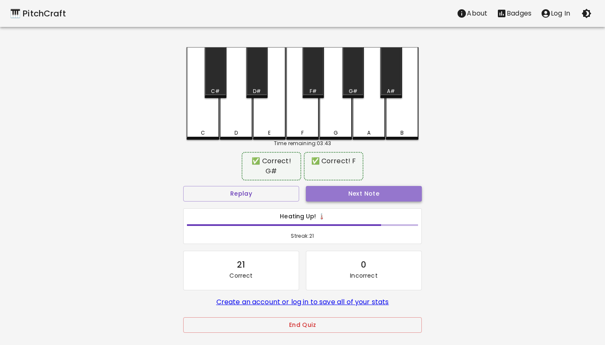
click at [369, 191] on button "Next Note" at bounding box center [364, 194] width 116 height 16
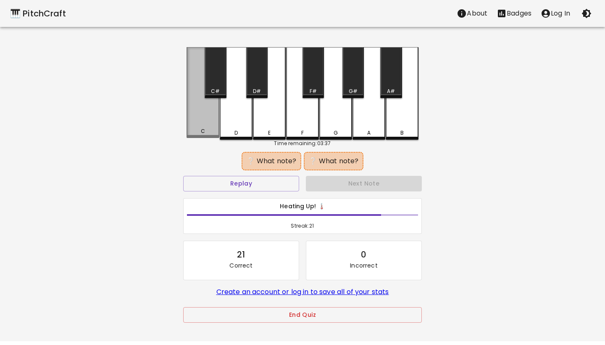
click at [199, 137] on div "C" at bounding box center [203, 92] width 33 height 91
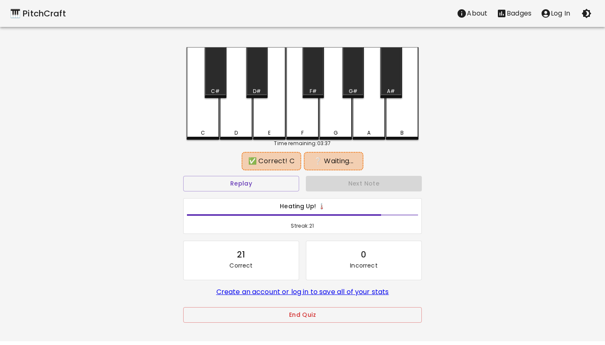
click at [255, 88] on div "D#" at bounding box center [257, 91] width 8 height 8
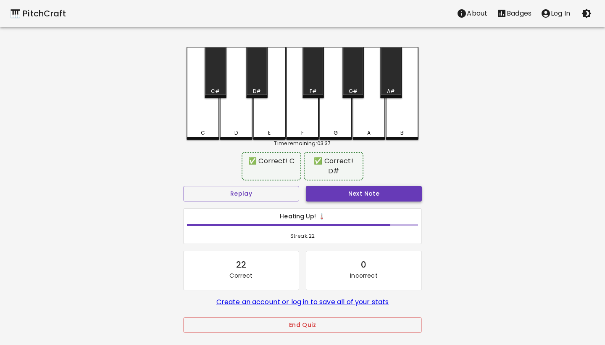
click at [370, 186] on button "Next Note" at bounding box center [364, 194] width 116 height 16
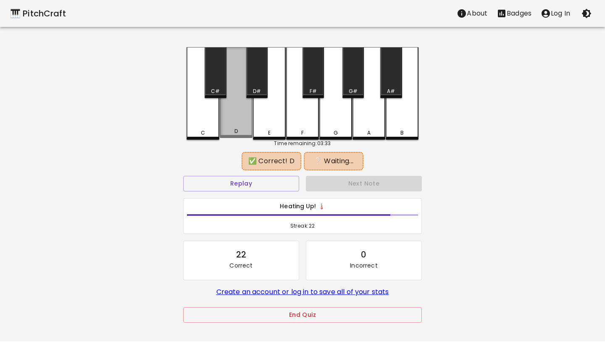
click at [239, 131] on div "D" at bounding box center [236, 131] width 31 height 8
click at [367, 131] on div "A" at bounding box center [368, 133] width 3 height 8
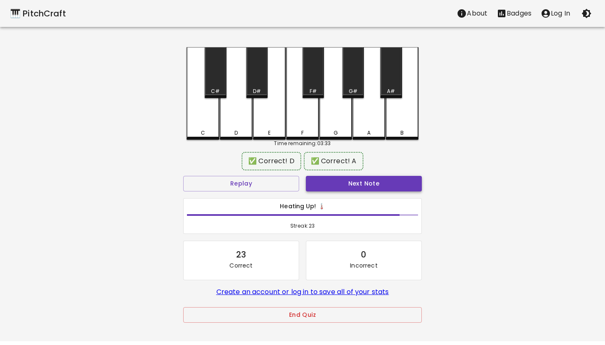
click at [354, 184] on button "Next Note" at bounding box center [364, 184] width 116 height 16
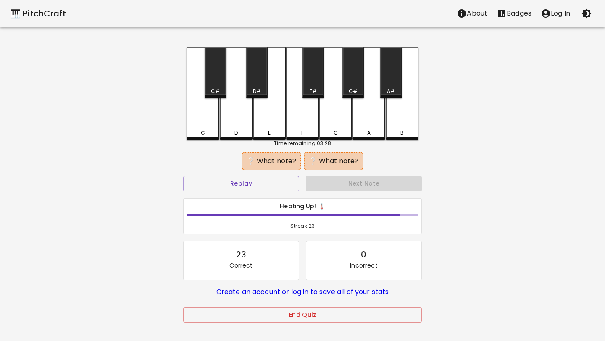
click at [335, 130] on div "G" at bounding box center [336, 133] width 4 height 8
click at [258, 85] on div "D#" at bounding box center [256, 72] width 21 height 51
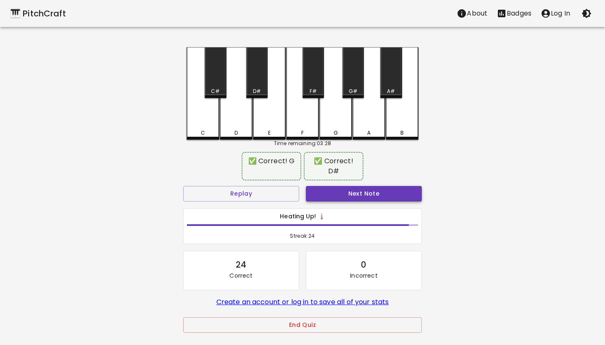
click at [385, 186] on button "Next Note" at bounding box center [364, 194] width 116 height 16
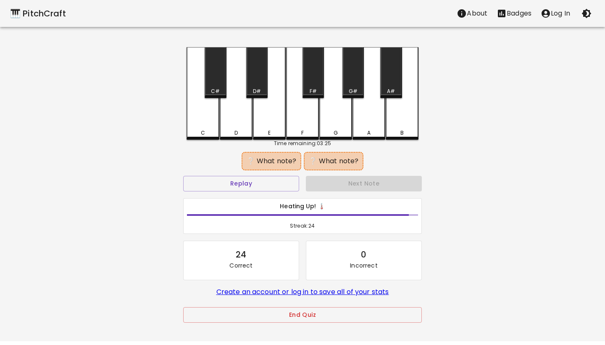
click at [216, 85] on div "C#" at bounding box center [215, 72] width 21 height 51
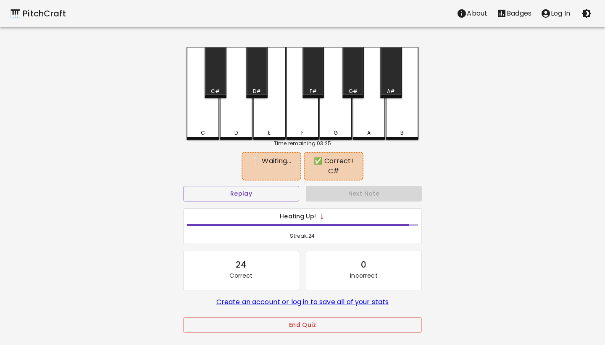
click at [395, 89] on div "A#" at bounding box center [391, 91] width 8 height 8
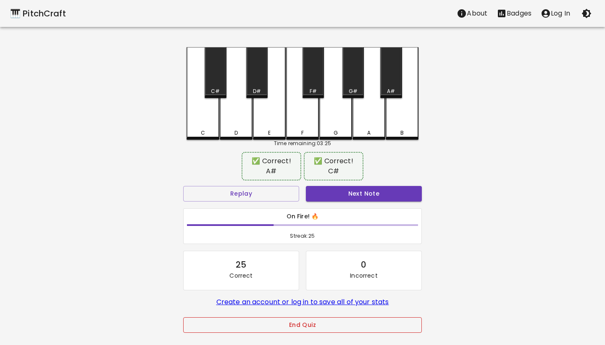
click at [342, 327] on button "End Quiz" at bounding box center [302, 325] width 239 height 16
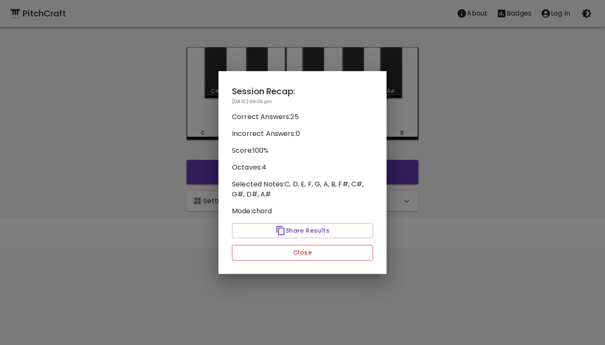
click at [324, 254] on button "Close" at bounding box center [302, 253] width 141 height 16
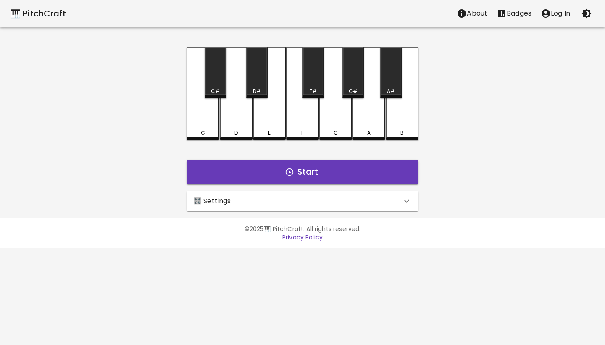
click at [448, 205] on div "🎹 PitchCraft About Badges Log In C C# D D# E F F# G G# A A# B Start 🎛️ Settings…" at bounding box center [302, 105] width 605 height 211
